Goal: Browse casually

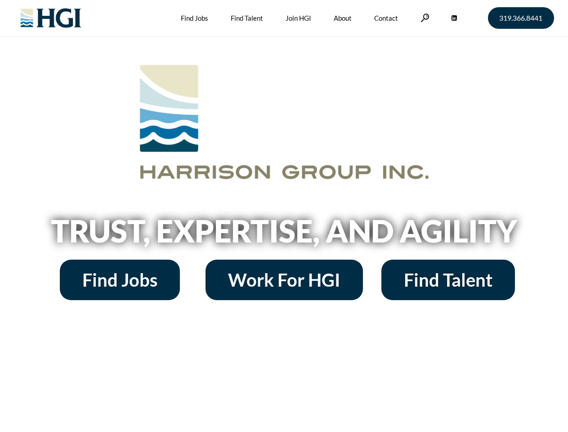
click at [284, 216] on h2 "Trust, Expertise, and Agility" at bounding box center [284, 230] width 512 height 31
click at [423, 18] on link at bounding box center [424, 17] width 9 height 9
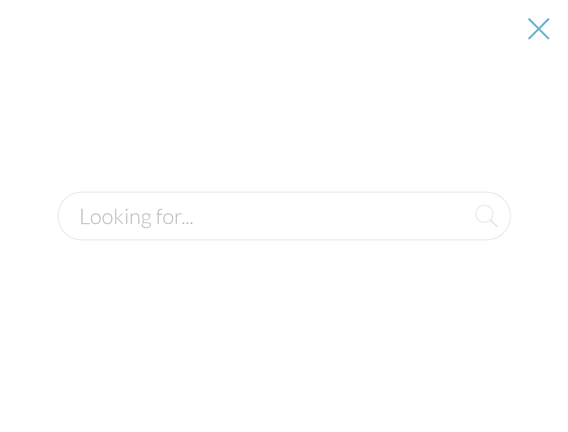
click at [284, 234] on h2 "Trust, Expertise, and Agility" at bounding box center [284, 230] width 512 height 31
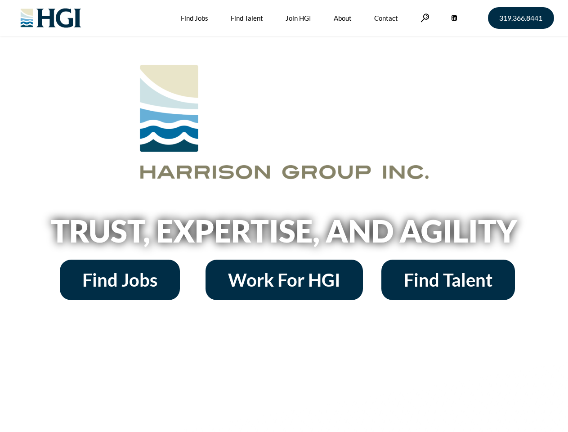
click at [284, 216] on h2 "Trust, Expertise, and Agility" at bounding box center [284, 230] width 512 height 31
click at [423, 18] on link at bounding box center [424, 17] width 9 height 9
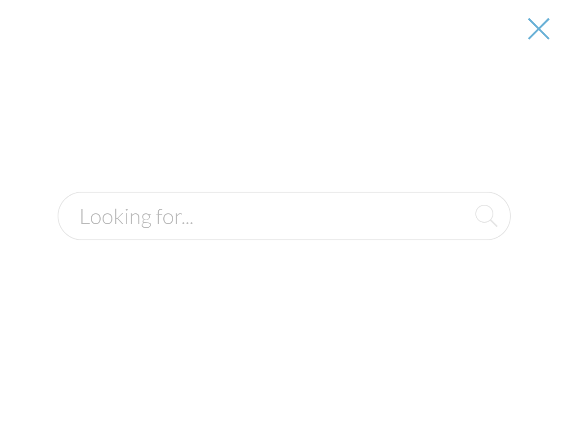
click at [284, 234] on h2 "Trust, Expertise, and Agility" at bounding box center [284, 230] width 512 height 31
